Goal: Task Accomplishment & Management: Manage account settings

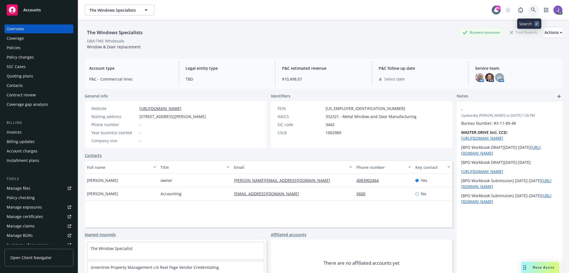
click at [531, 11] on icon at bounding box center [533, 9] width 5 height 5
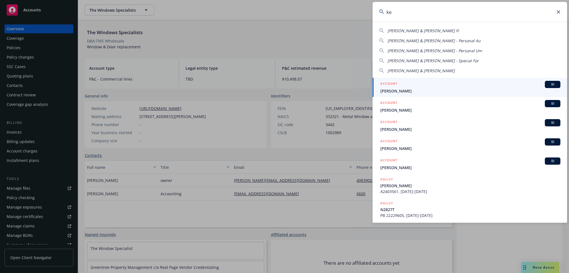
type input "k"
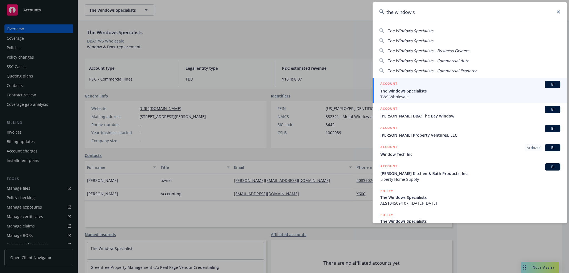
type input "the window sp"
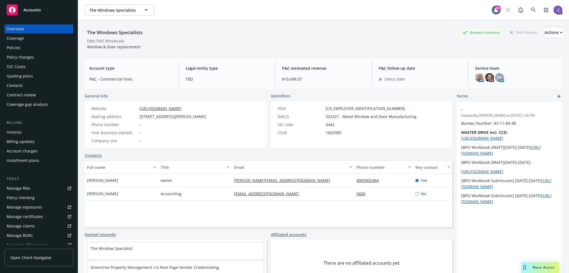
click at [29, 51] on div "Policies" at bounding box center [39, 47] width 64 height 9
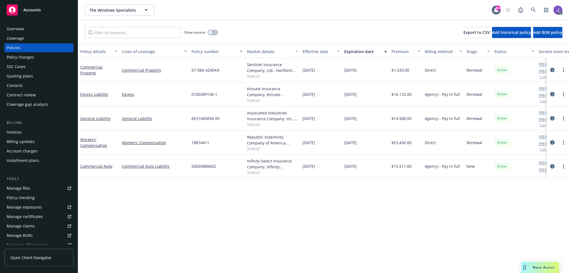
click at [208, 166] on span "50020888602" at bounding box center [203, 166] width 24 height 6
copy span "50020888602"
click at [531, 8] on icon at bounding box center [533, 9] width 5 height 5
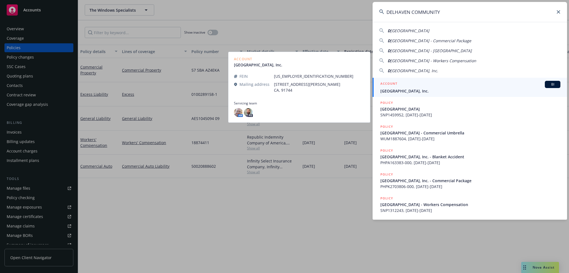
type input "DELHAVEN COMMUNITY"
click at [415, 85] on div "ACCOUNT BI" at bounding box center [470, 84] width 180 height 7
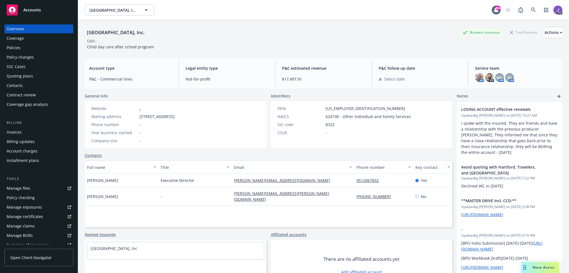
click at [34, 44] on div "Policies" at bounding box center [39, 47] width 64 height 9
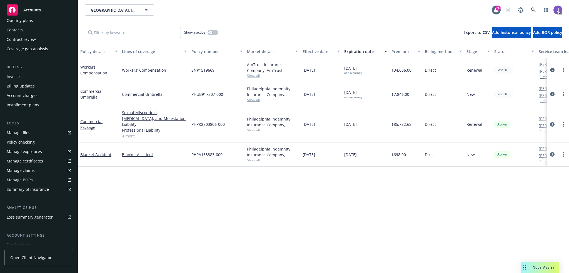
scroll to position [83, 0]
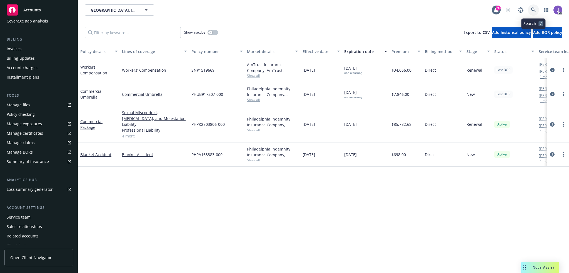
click at [535, 10] on icon at bounding box center [533, 9] width 5 height 5
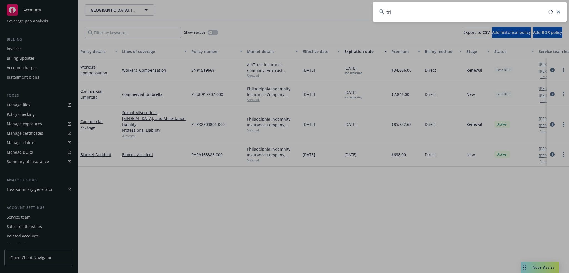
type input "trim"
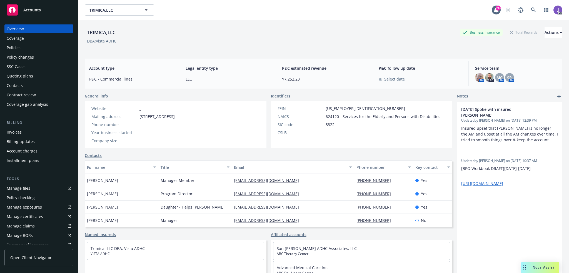
click at [24, 46] on div "Policies" at bounding box center [39, 47] width 64 height 9
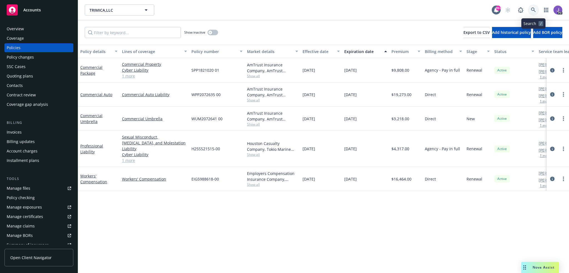
click at [533, 10] on icon at bounding box center [533, 9] width 5 height 5
click at [532, 9] on icon at bounding box center [533, 9] width 5 height 5
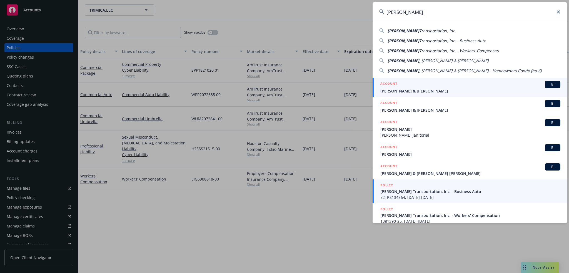
type input "[PERSON_NAME]"
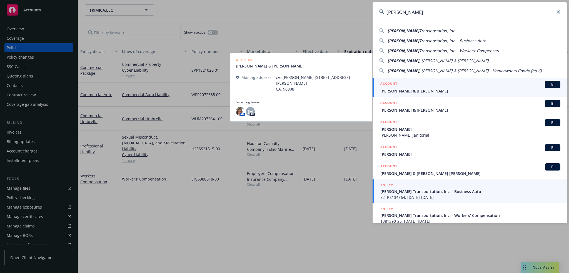
click at [397, 197] on span "72TRS134864, [DATE]-[DATE]" at bounding box center [470, 197] width 180 height 6
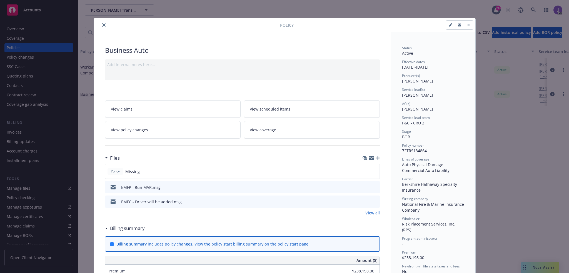
click at [102, 24] on icon "close" at bounding box center [103, 24] width 3 height 3
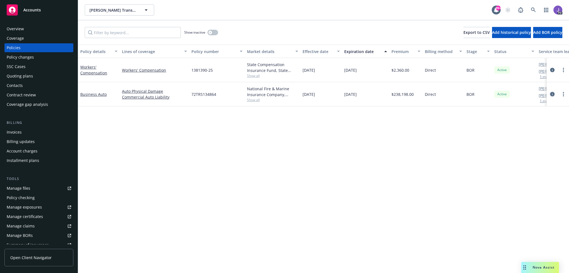
click at [553, 92] on icon "circleInformation" at bounding box center [552, 94] width 4 height 4
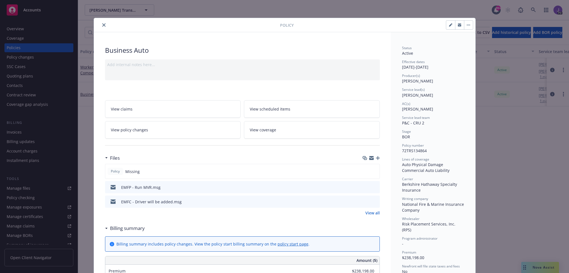
drag, startPoint x: 100, startPoint y: 23, endPoint x: 100, endPoint y: 27, distance: 3.9
click at [102, 23] on icon "close" at bounding box center [103, 24] width 3 height 3
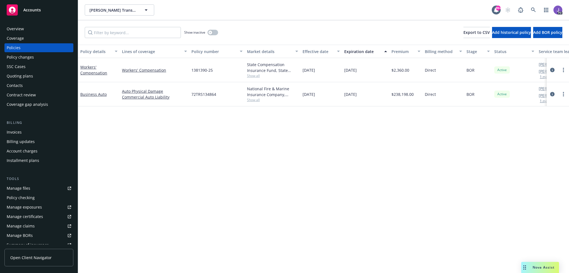
click at [197, 94] on span "72TRS134864" at bounding box center [203, 94] width 25 height 6
copy span "72TRS134864"
click at [551, 93] on icon "circleInformation" at bounding box center [552, 94] width 4 height 4
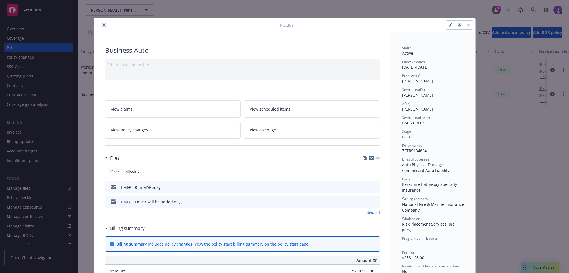
click at [376, 157] on icon "button" at bounding box center [378, 158] width 4 height 4
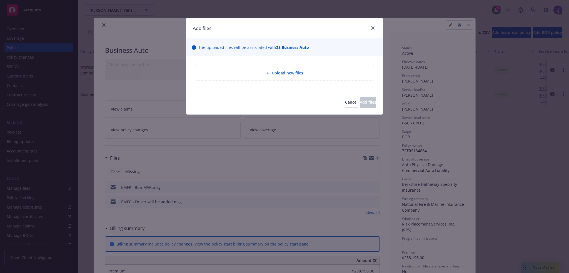
click at [288, 76] on div "Upload new files" at bounding box center [284, 72] width 178 height 15
click at [297, 73] on span "Upload new files" at bounding box center [287, 73] width 31 height 6
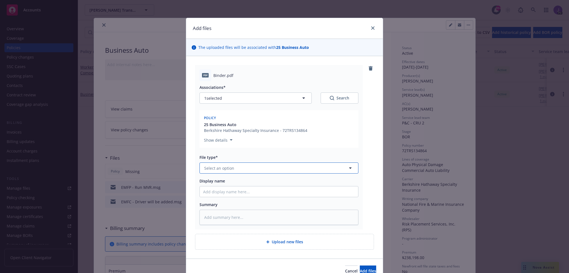
click at [302, 166] on button "Select an option" at bounding box center [278, 167] width 159 height 11
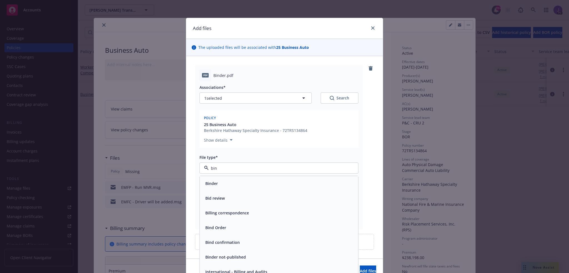
type input "bind"
click at [233, 190] on div "Binder" at bounding box center [279, 183] width 158 height 15
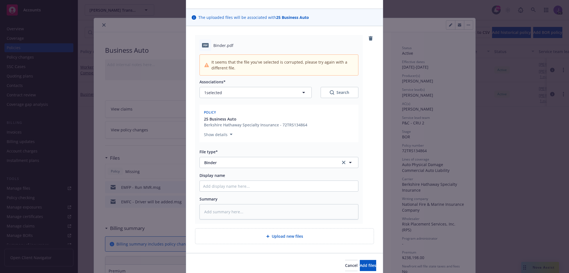
scroll to position [52, 0]
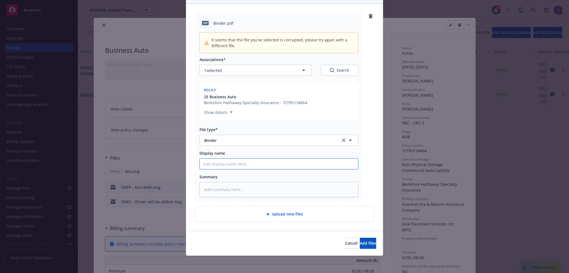
click at [236, 167] on input "Display name" at bounding box center [279, 164] width 158 height 11
type textarea "x"
type input "B"
type textarea "x"
type input "Bi"
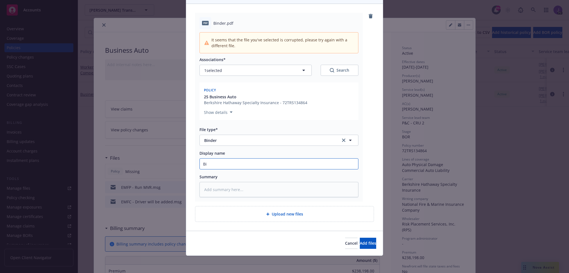
type textarea "x"
type input "Bin"
type textarea "x"
type input "Bind"
type textarea "x"
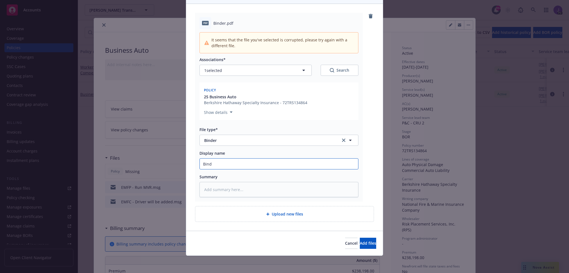
type input "Binde"
type textarea "x"
type input "Binder"
click at [360, 246] on button "Add files" at bounding box center [368, 243] width 16 height 11
click at [360, 241] on span "Add files" at bounding box center [368, 242] width 16 height 5
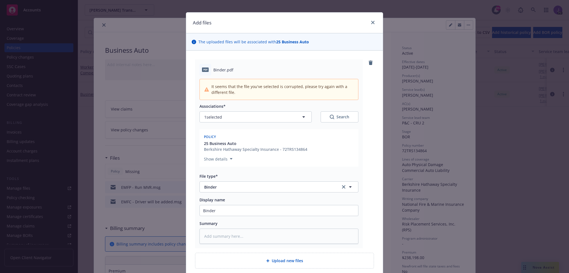
scroll to position [0, 0]
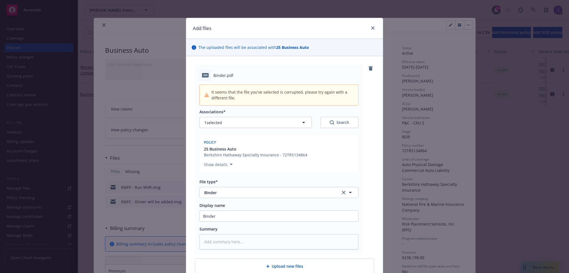
click at [368, 69] on icon "remove" at bounding box center [370, 68] width 4 height 4
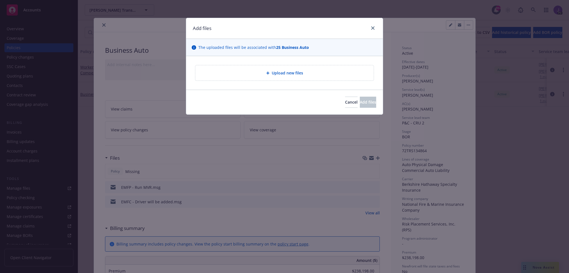
click at [291, 72] on span "Upload new files" at bounding box center [287, 73] width 31 height 6
type textarea "x"
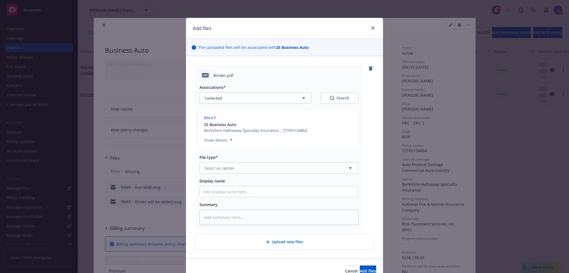
click at [276, 161] on div "File type* Select an option" at bounding box center [278, 163] width 159 height 19
click at [270, 166] on button "Select an option" at bounding box center [278, 167] width 159 height 11
type input "binder"
click at [239, 185] on div "Binder" at bounding box center [279, 183] width 152 height 8
click at [360, 268] on span "Add files" at bounding box center [368, 270] width 16 height 5
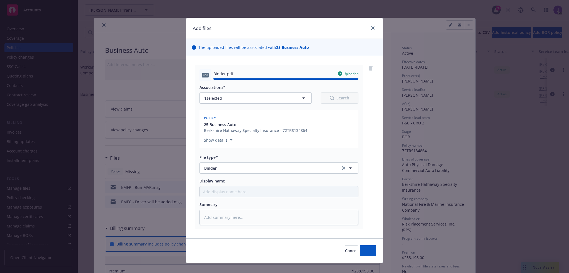
type textarea "x"
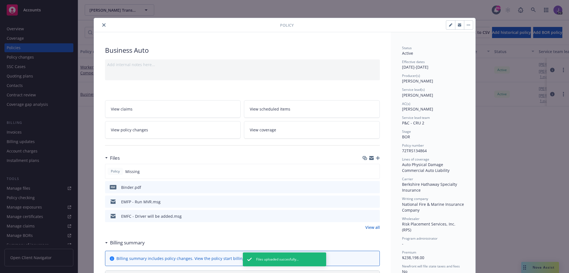
click at [374, 187] on icon "preview file" at bounding box center [374, 187] width 5 height 4
click at [449, 25] on icon "button" at bounding box center [450, 24] width 3 height 3
select select "BOR"
select select "12"
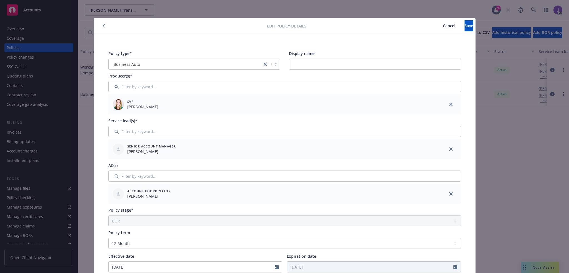
click at [443, 25] on span "Cancel" at bounding box center [449, 25] width 12 height 5
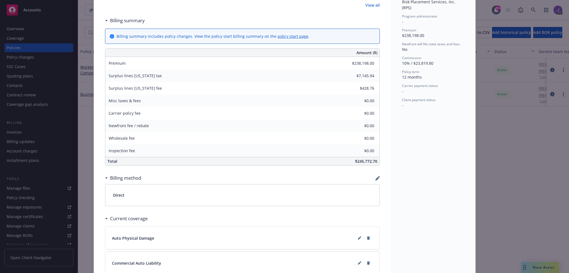
scroll to position [260, 0]
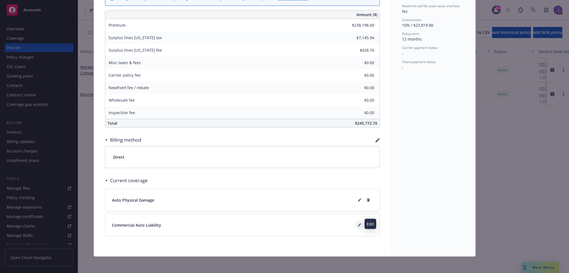
click at [358, 224] on icon at bounding box center [359, 225] width 3 height 3
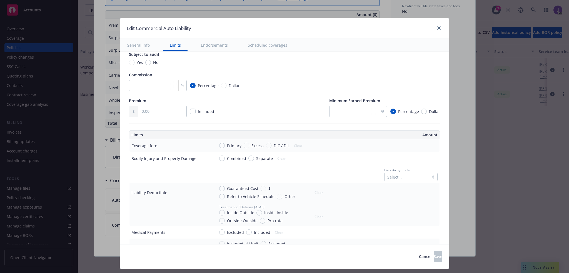
scroll to position [111, 0]
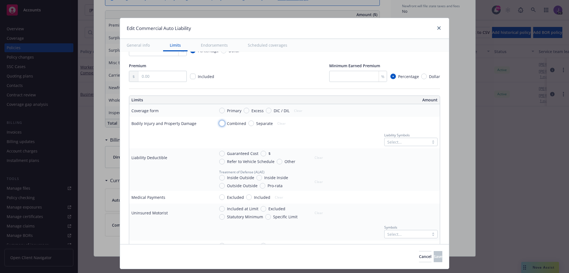
click at [219, 122] on input "Combined" at bounding box center [222, 124] width 6 height 6
radio input "true"
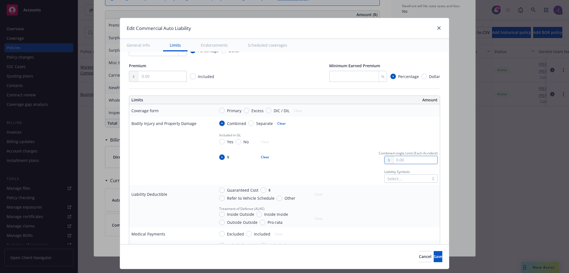
click at [412, 161] on input "text" at bounding box center [415, 160] width 44 height 8
type input "1,000,000.00"
click at [408, 182] on button "$1,000,000.00" at bounding box center [407, 184] width 48 height 10
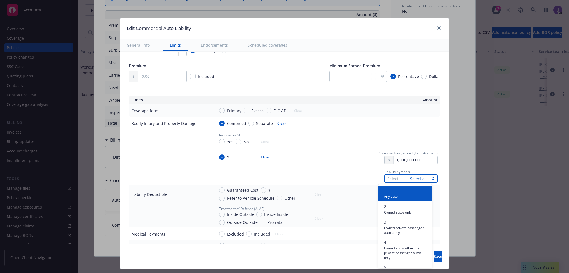
click at [395, 180] on div at bounding box center [397, 178] width 20 height 7
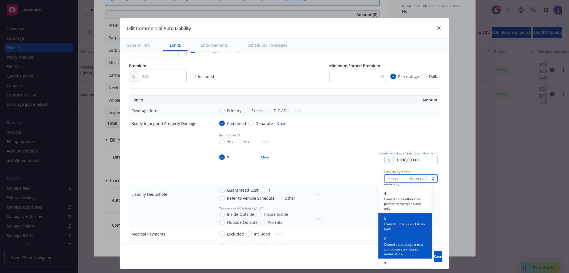
scroll to position [83, 0]
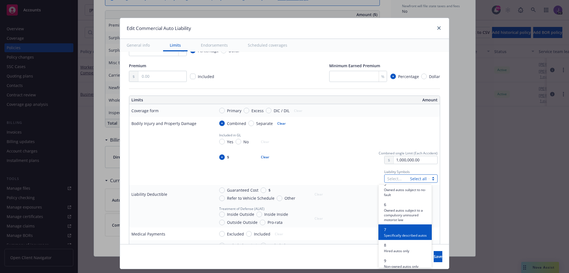
click at [396, 237] on span "Specifically described autos" at bounding box center [405, 234] width 43 height 5
click at [324, 167] on td "Liability Symbols option 7, selected. option 8 focused, 7 of 10. 10 results ava…" at bounding box center [325, 175] width 227 height 19
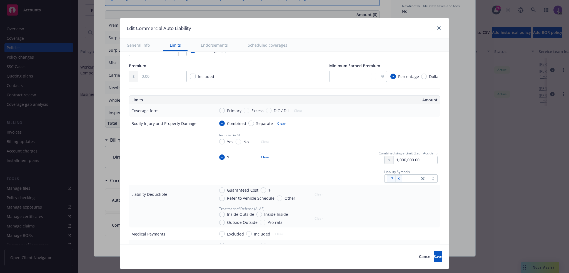
scroll to position [139, 0]
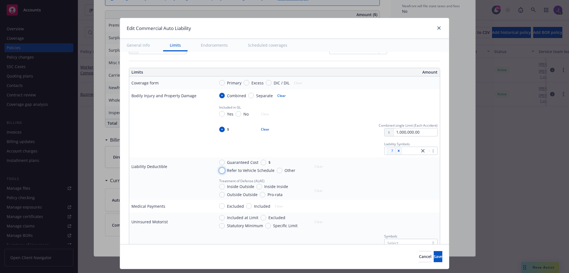
click at [219, 170] on input "Refer to Vehicle Schedule" at bounding box center [222, 171] width 6 height 6
radio input "true"
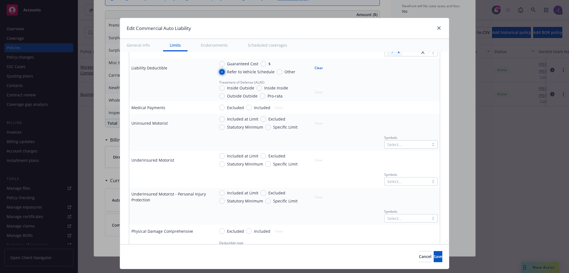
scroll to position [250, 0]
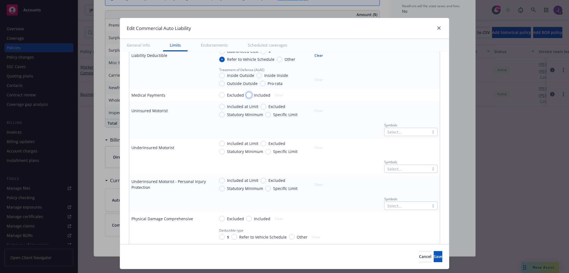
click at [247, 93] on input "Included" at bounding box center [249, 95] width 6 height 6
radio input "true"
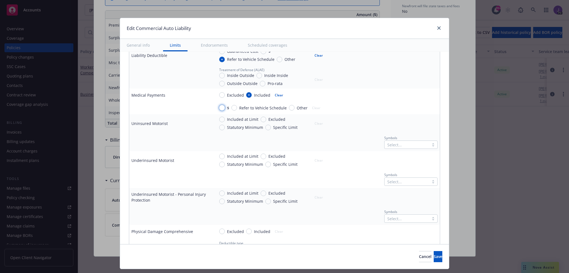
click at [220, 109] on input "$" at bounding box center [222, 108] width 6 height 6
radio input "true"
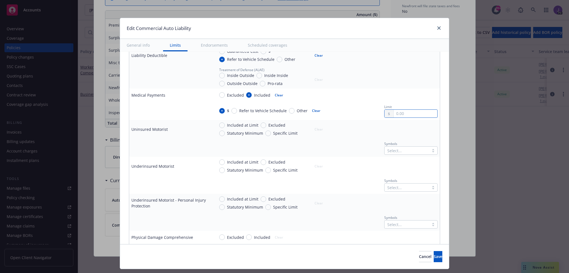
click at [393, 112] on input "text" at bounding box center [415, 114] width 44 height 8
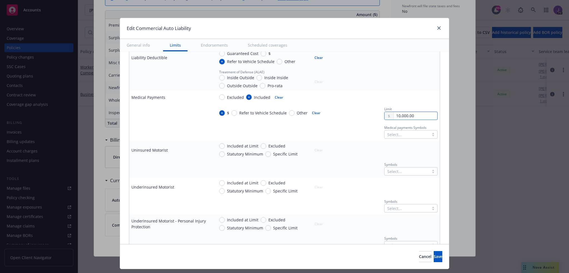
scroll to position [239, 0]
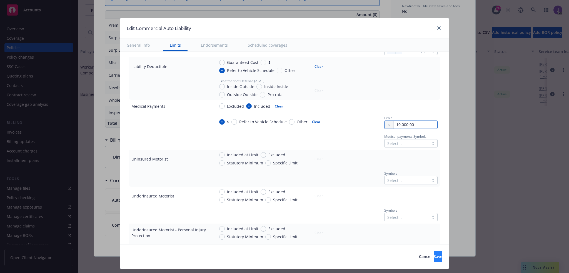
type input "10,000.00"
click at [433, 257] on button "Save" at bounding box center [437, 256] width 9 height 11
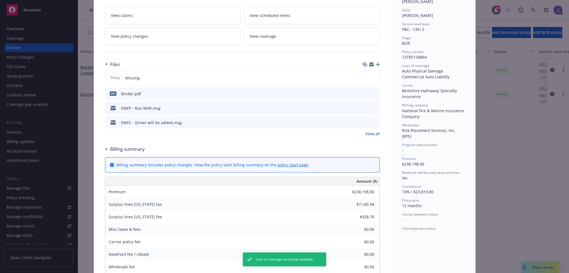
scroll to position [0, 0]
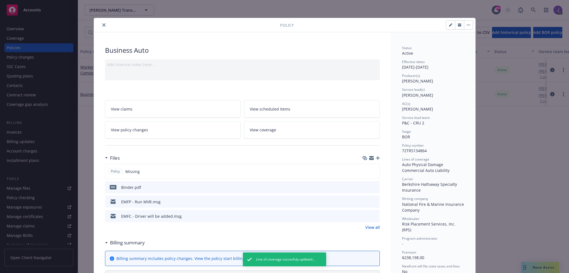
click at [102, 24] on icon "close" at bounding box center [103, 24] width 3 height 3
